Goal: Browse casually: Explore the website without a specific task or goal

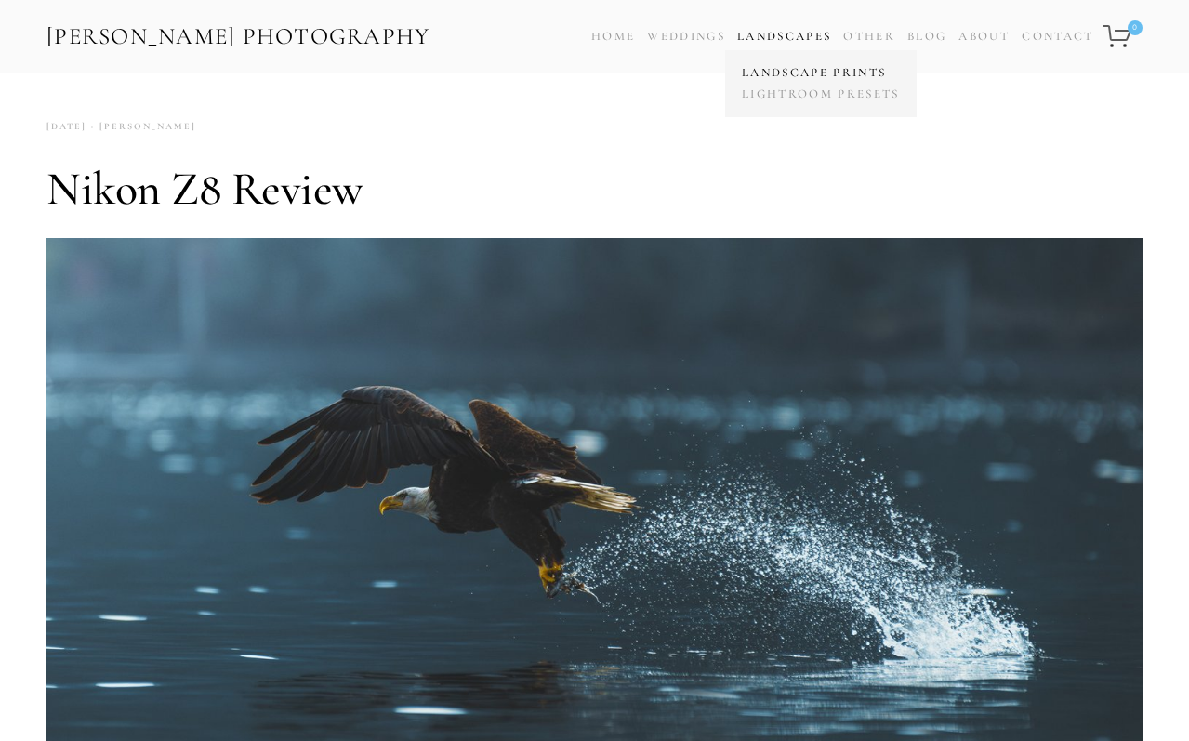
click at [772, 70] on link "Landscape Prints" at bounding box center [820, 72] width 167 height 21
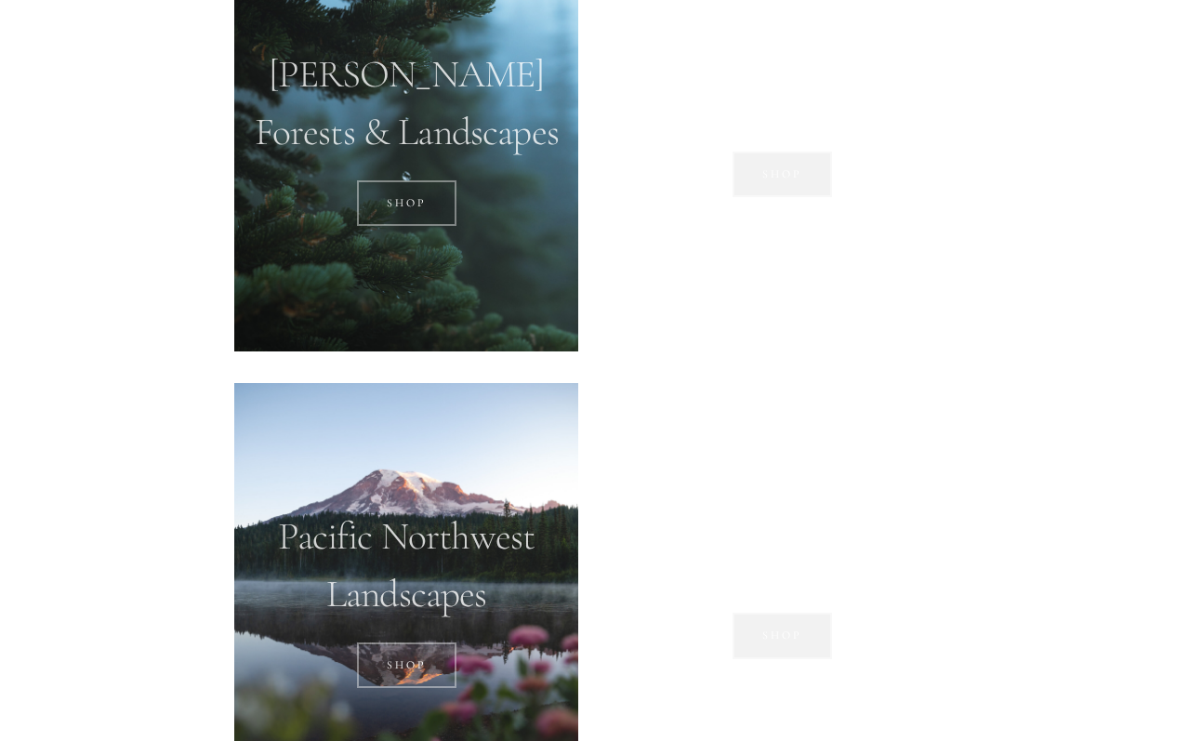
scroll to position [1475, 0]
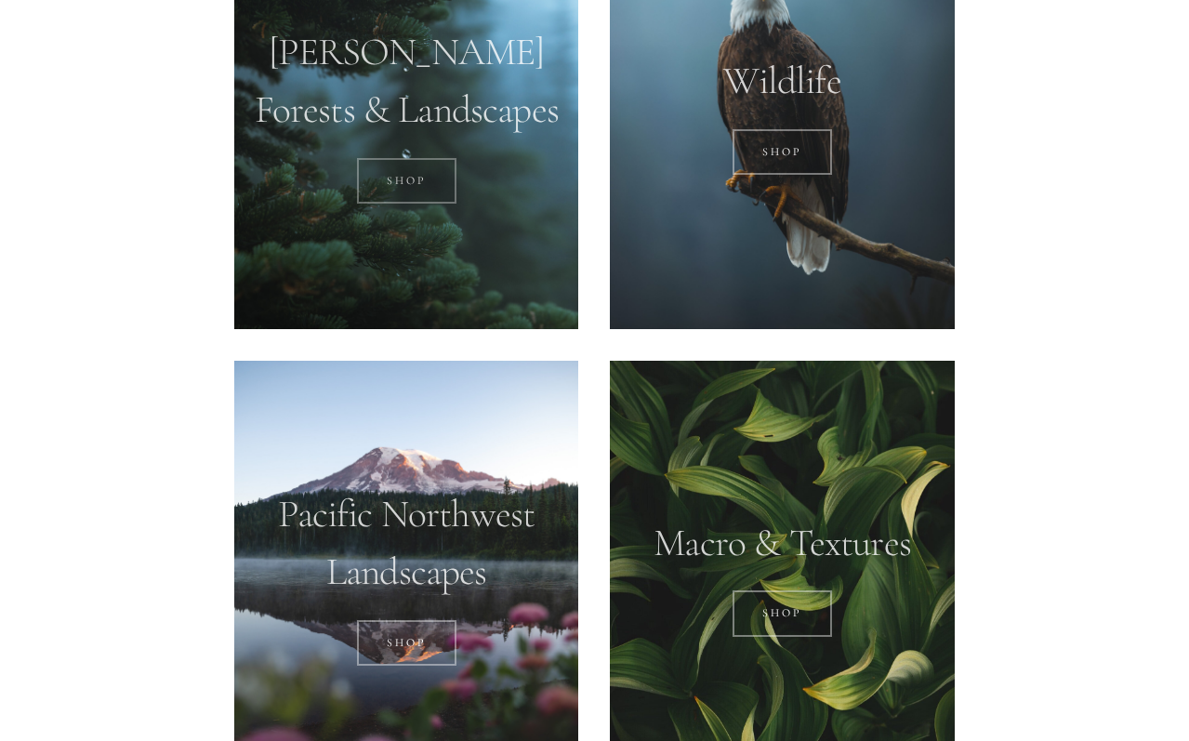
click at [440, 177] on link "SHOP" at bounding box center [406, 181] width 99 height 46
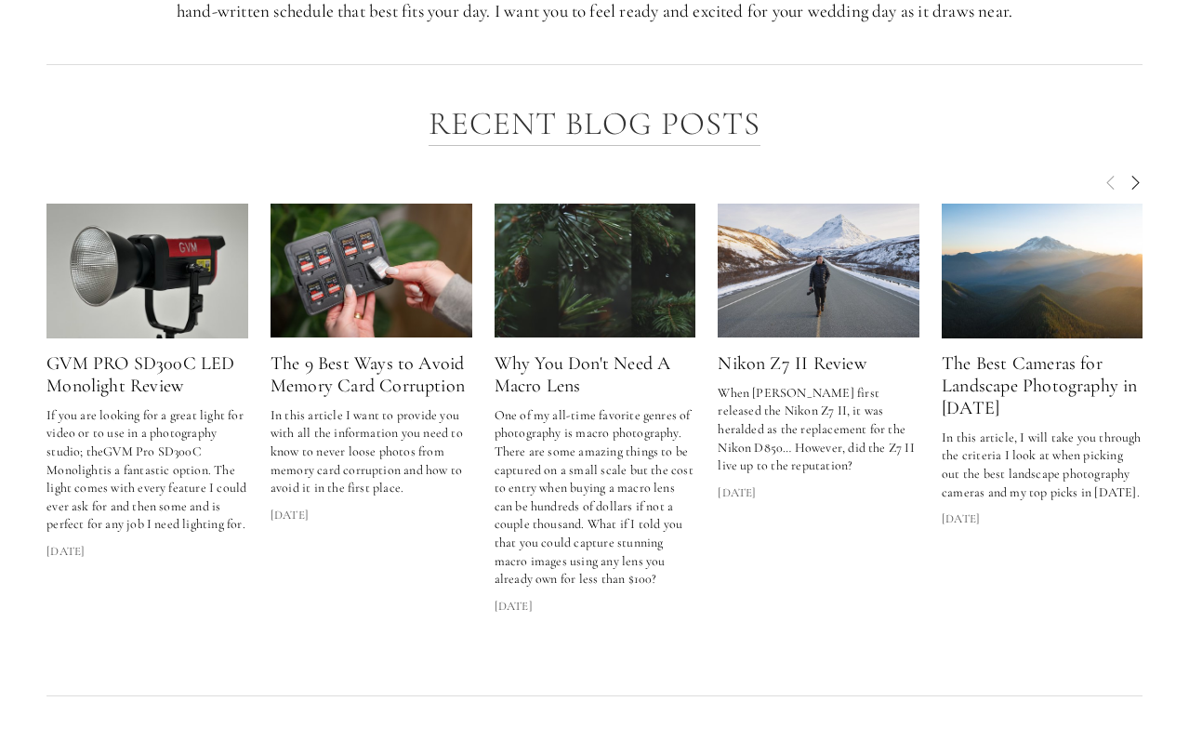
scroll to position [2437, 0]
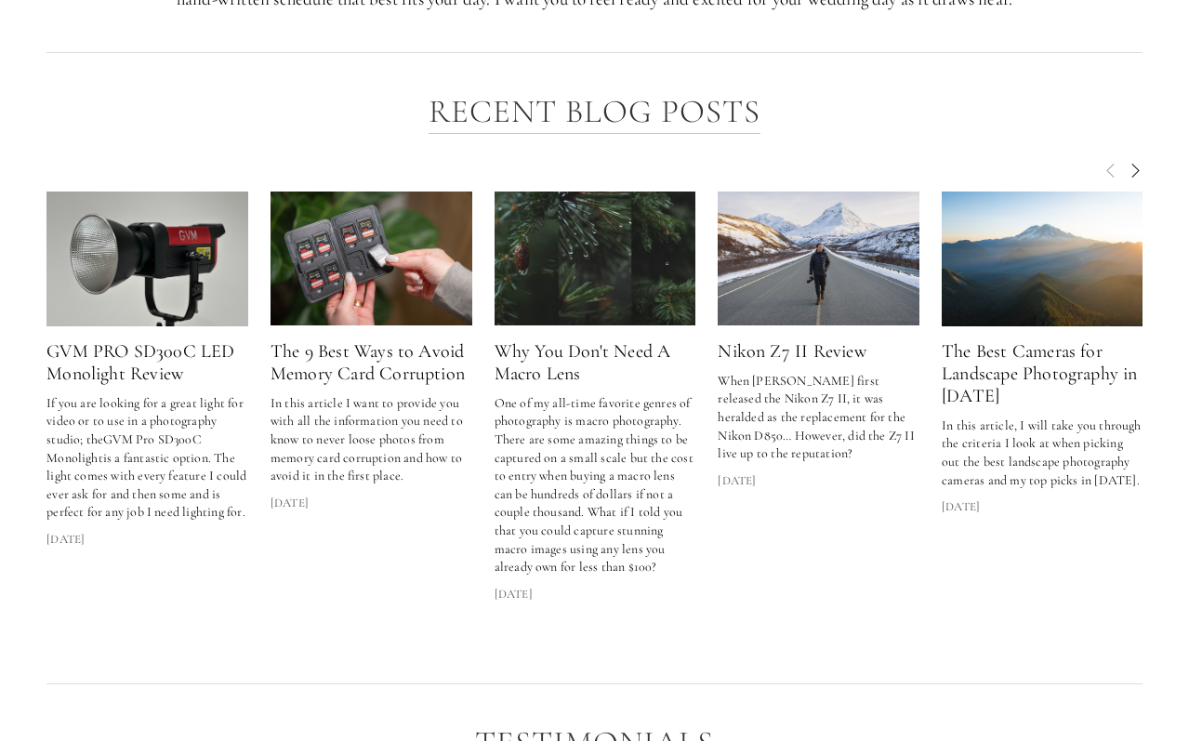
click at [1139, 161] on span "Next" at bounding box center [1134, 169] width 15 height 17
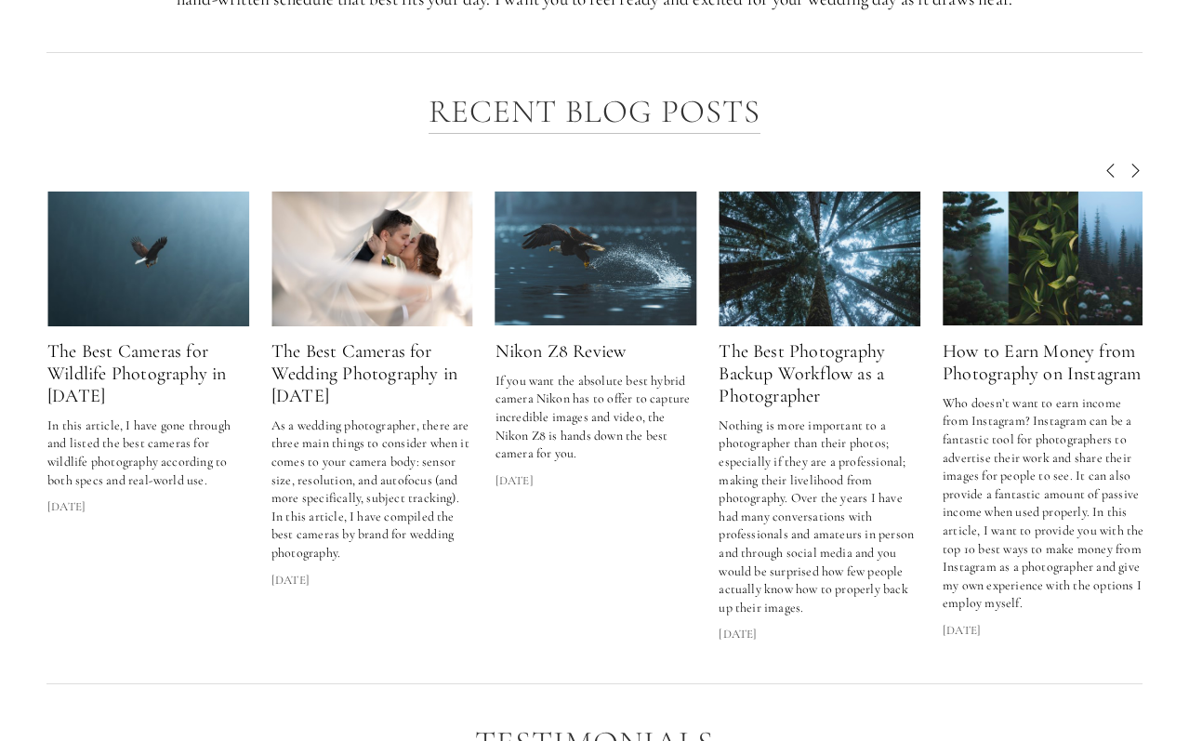
click at [153, 225] on img at bounding box center [148, 258] width 202 height 135
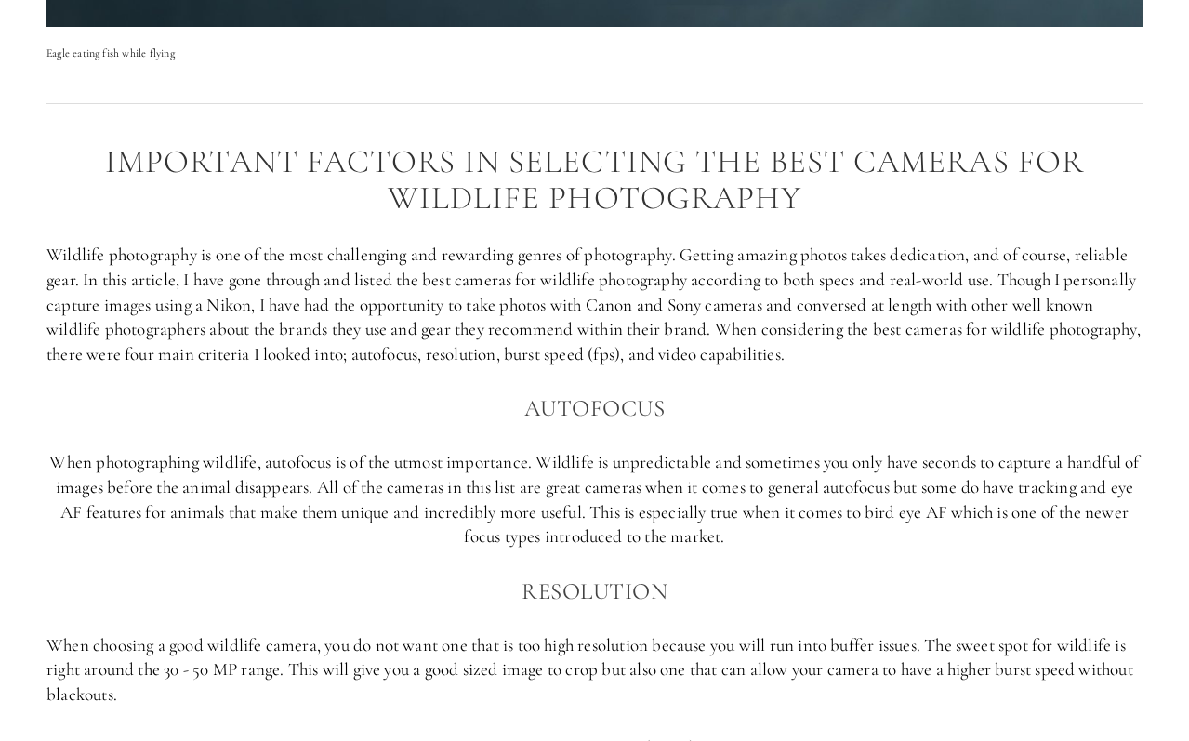
scroll to position [944, 0]
